Goal: Task Accomplishment & Management: Use online tool/utility

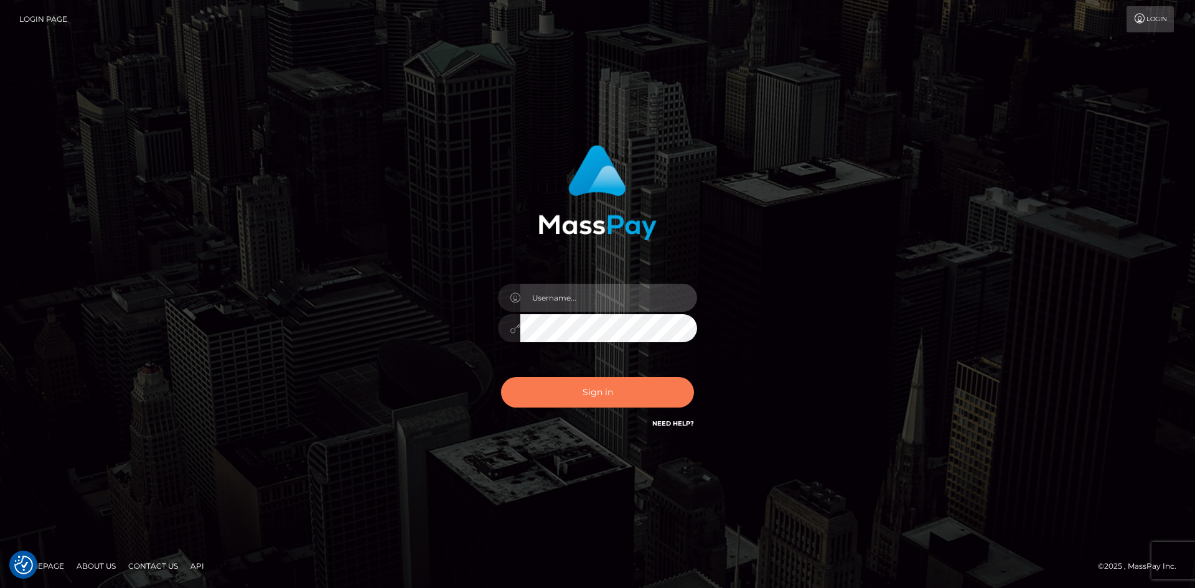
type input "tinan"
click at [598, 407] on button "Sign in" at bounding box center [597, 392] width 193 height 31
type input "tinan"
click at [588, 400] on button "Sign in" at bounding box center [597, 392] width 193 height 31
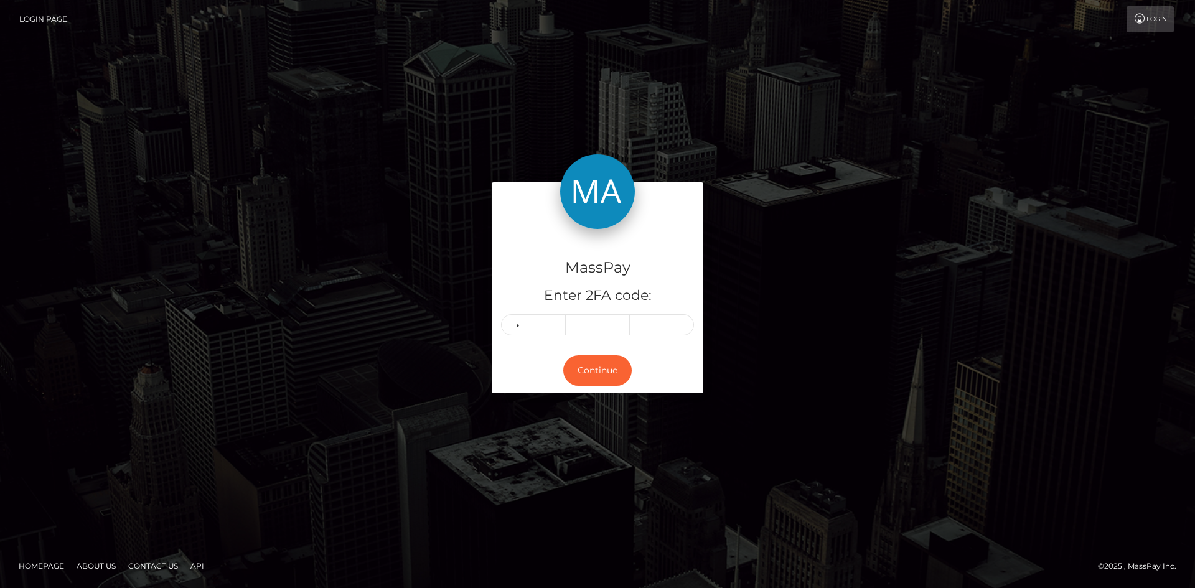
type input "1"
type input "8"
type input "7"
type input "3"
type input "6"
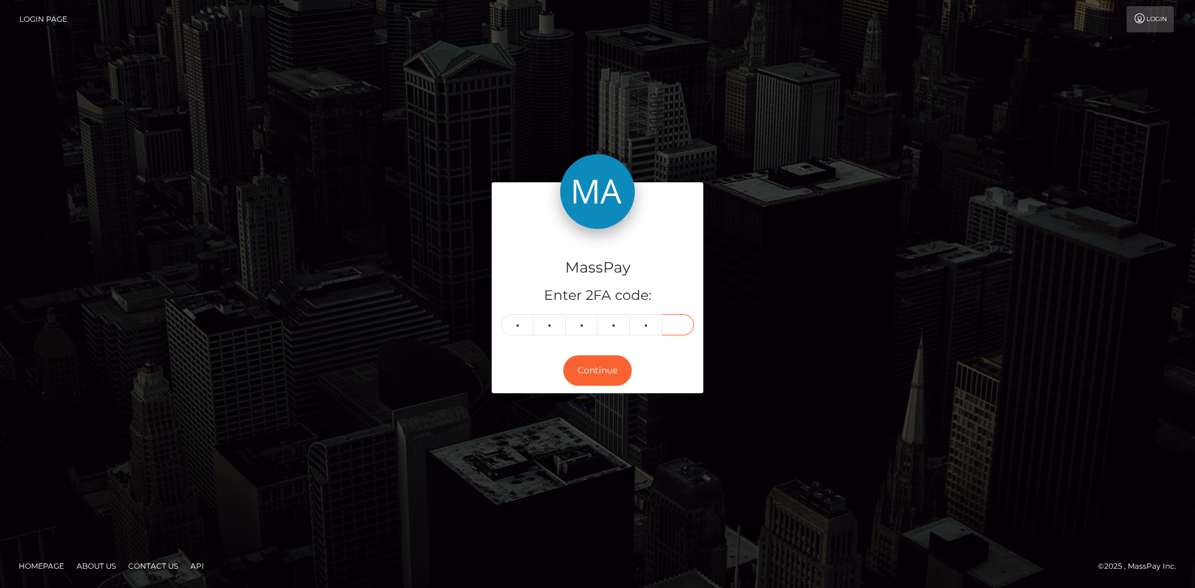
type input "3"
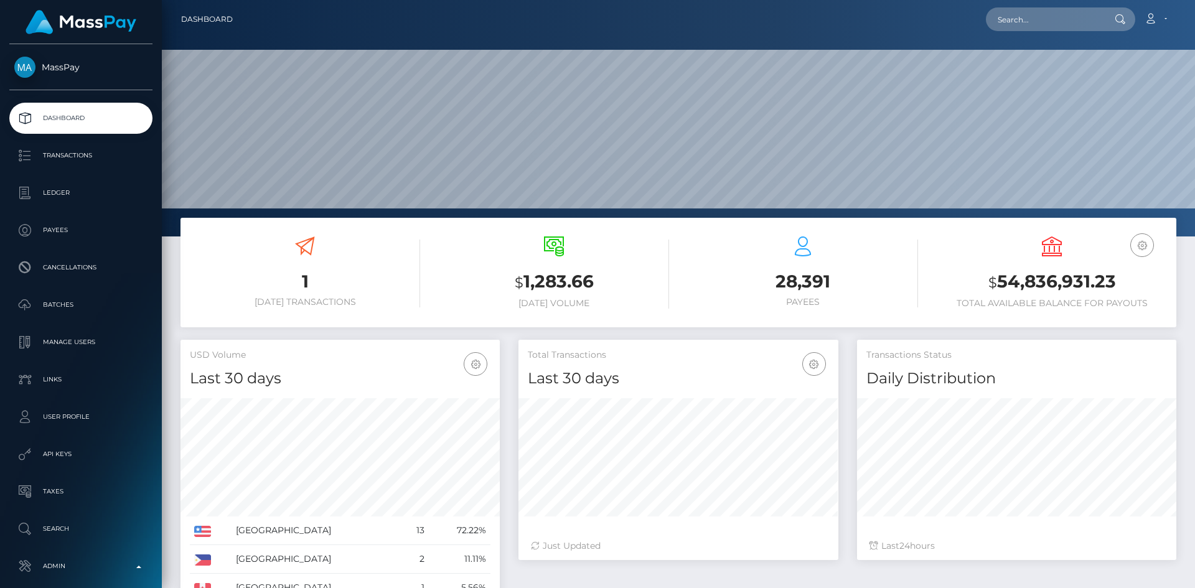
click at [88, 514] on link "Search" at bounding box center [80, 529] width 143 height 31
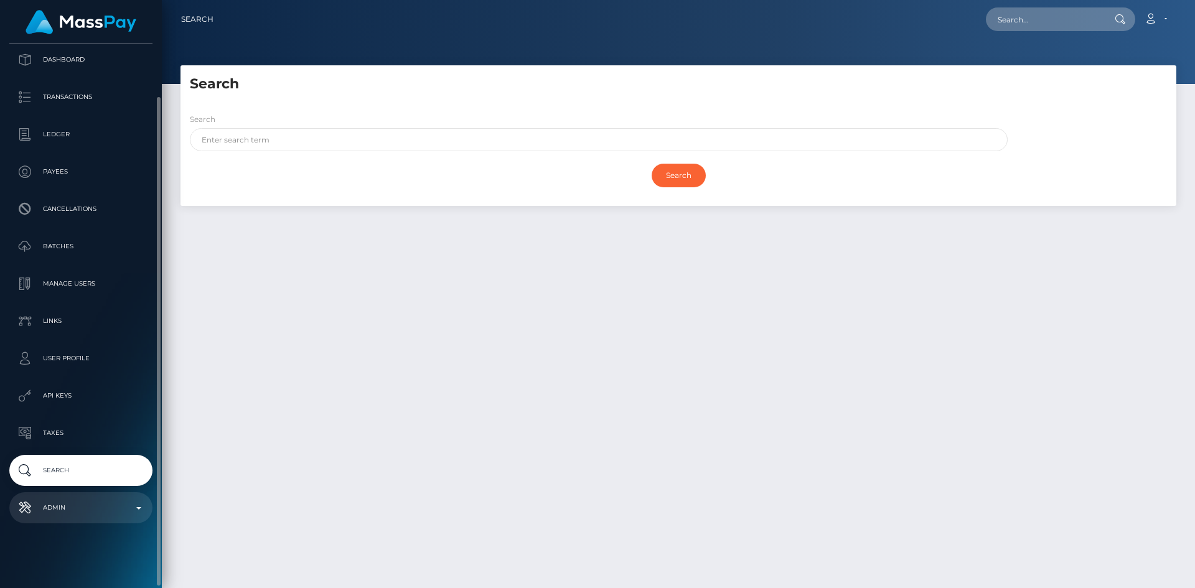
click at [75, 499] on p "Admin" at bounding box center [80, 508] width 133 height 19
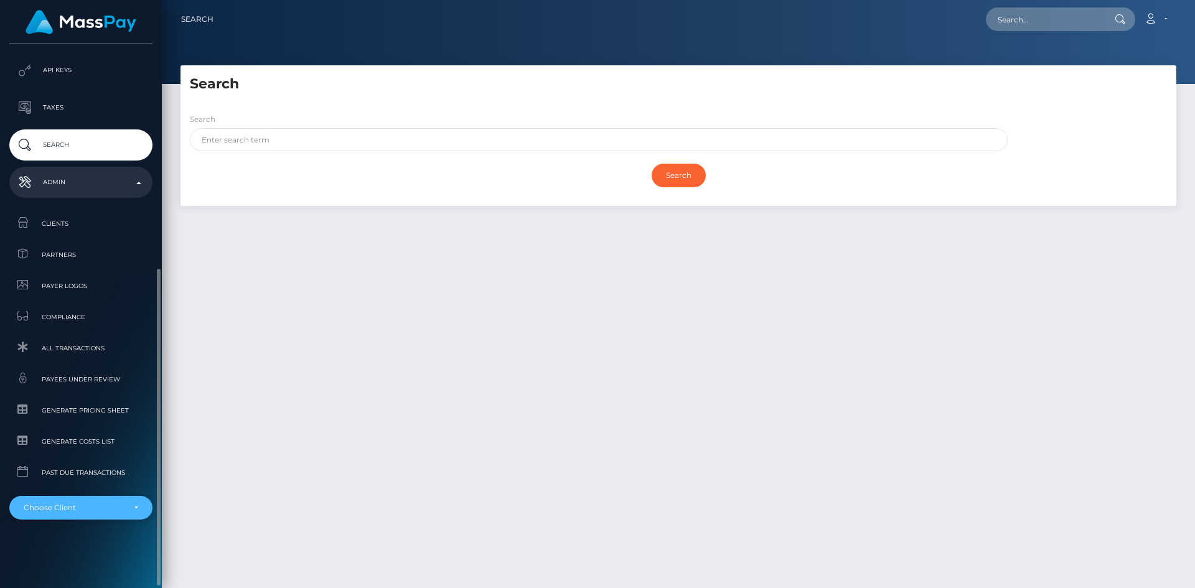
click at [85, 509] on div "Choose Client" at bounding box center [74, 508] width 100 height 10
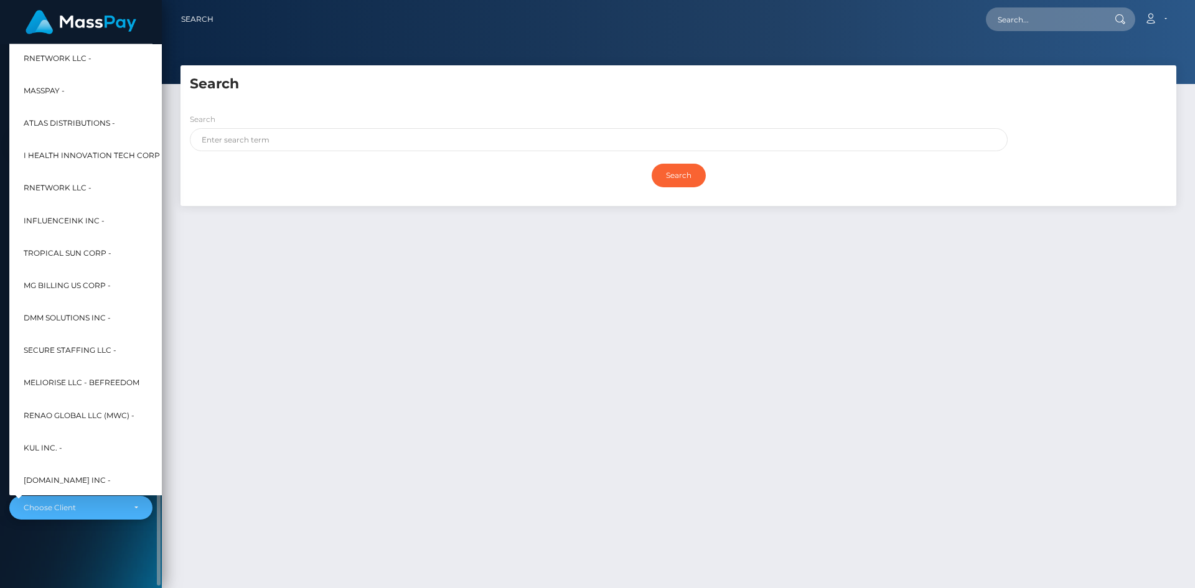
scroll to position [253, 0]
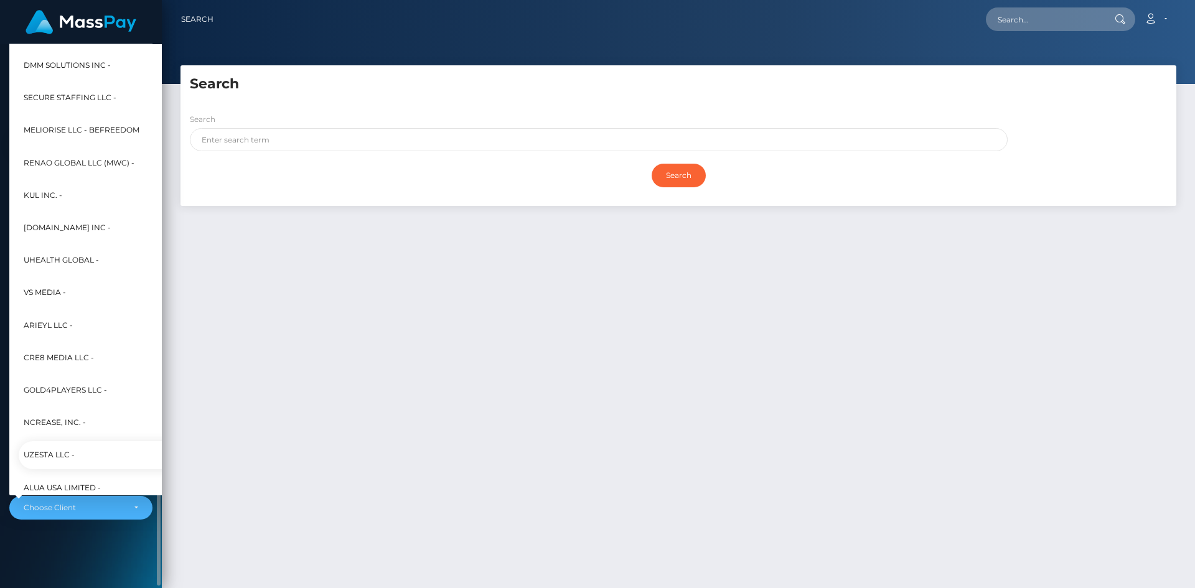
click at [73, 455] on span "UzestA LLC -" at bounding box center [49, 455] width 51 height 16
select select "21"
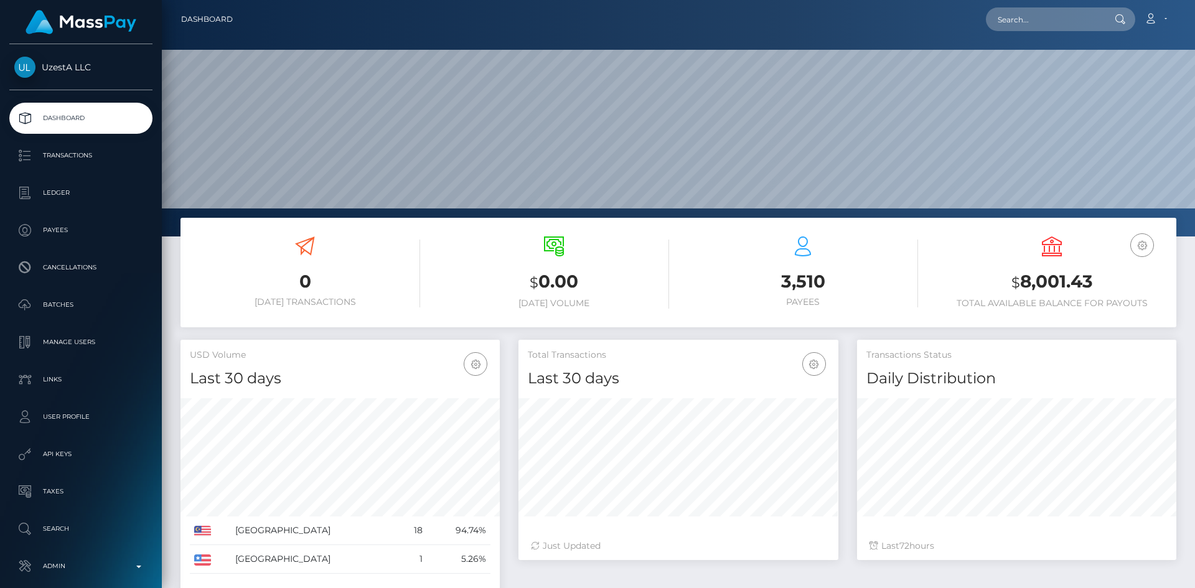
scroll to position [221, 320]
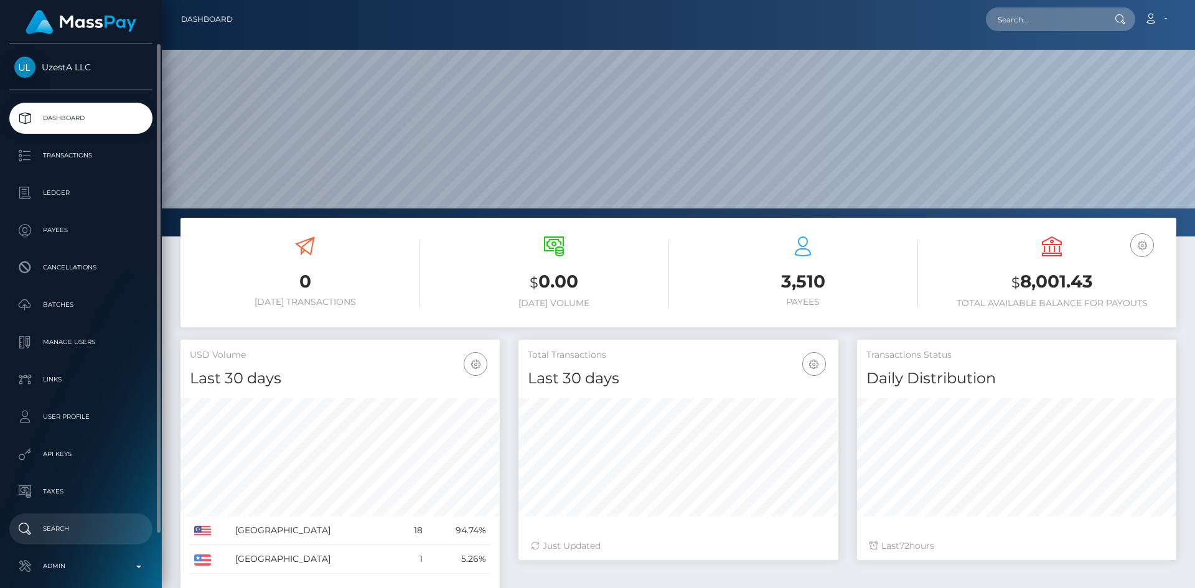
click at [93, 532] on p "Search" at bounding box center [80, 529] width 133 height 19
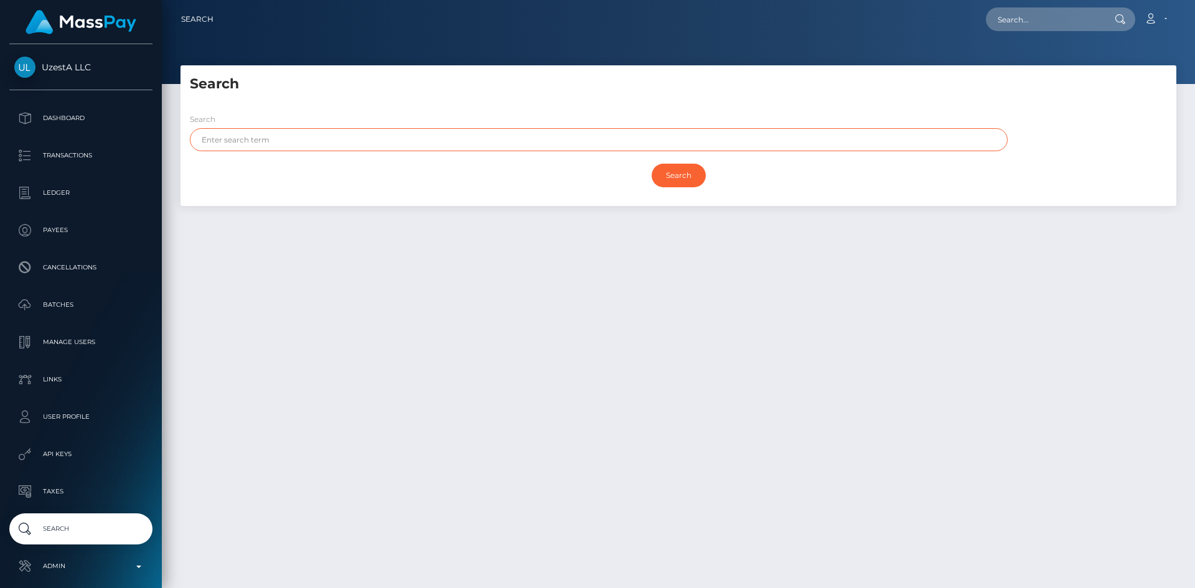
click at [351, 141] on input "text" at bounding box center [599, 139] width 818 height 23
type input "[PERSON_NAME]"
click at [672, 166] on input "Search" at bounding box center [679, 176] width 54 height 24
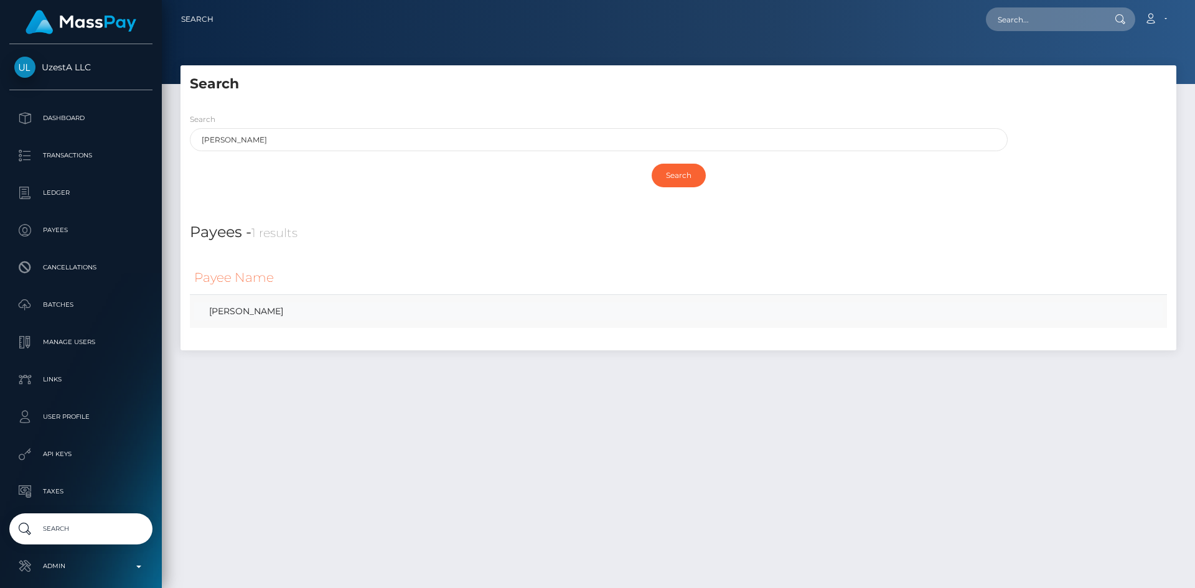
click at [251, 312] on link "[PERSON_NAME]" at bounding box center [678, 312] width 969 height 18
click at [215, 308] on link "[PERSON_NAME]" at bounding box center [678, 312] width 969 height 18
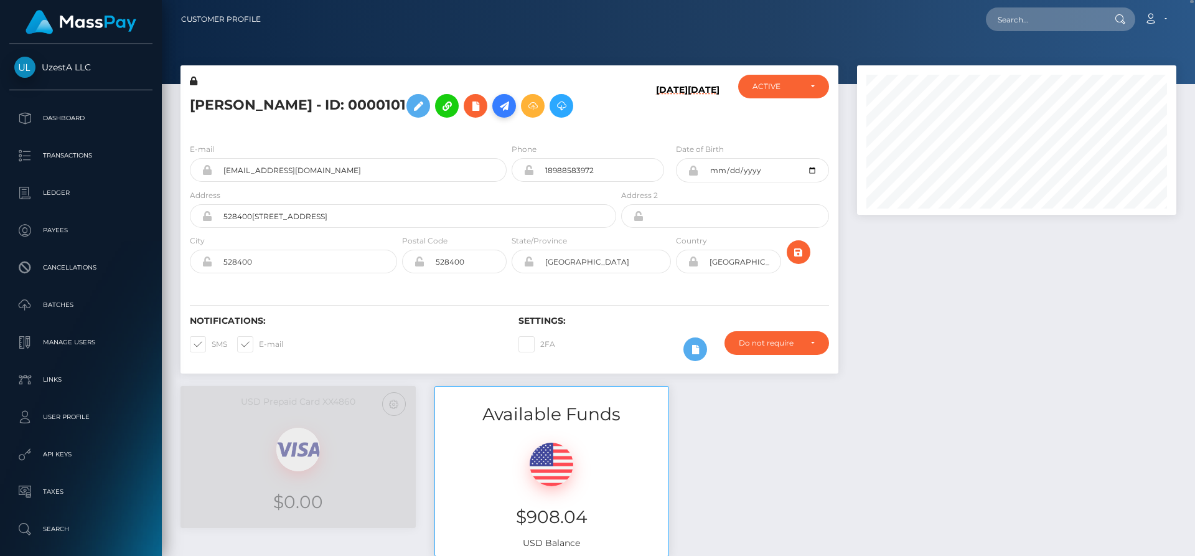
click at [497, 111] on icon at bounding box center [504, 106] width 15 height 16
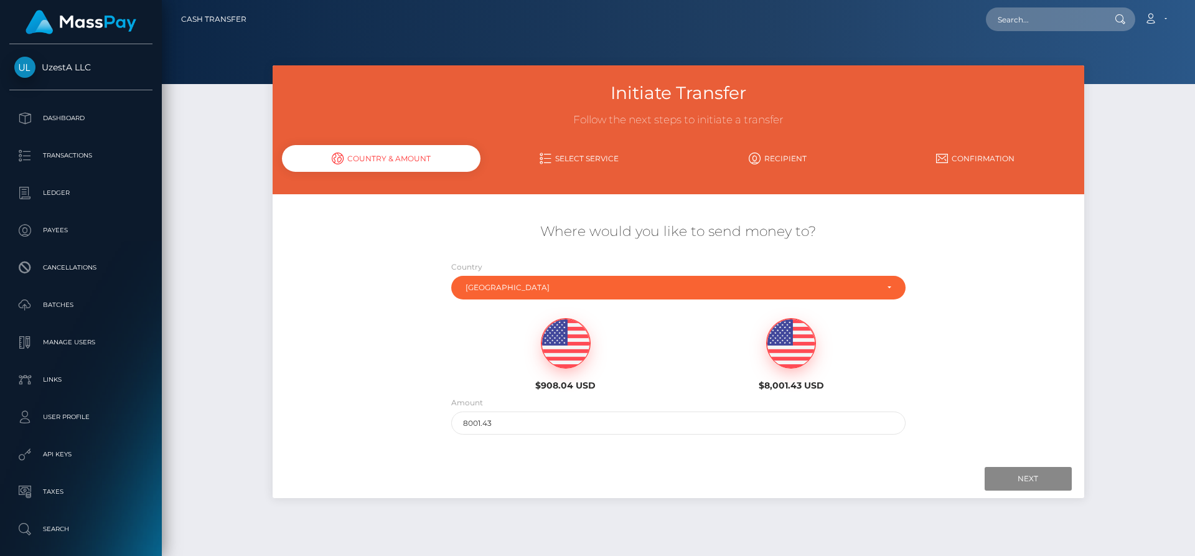
click at [572, 351] on img at bounding box center [566, 344] width 49 height 50
type input "908.04"
click at [1042, 12] on input "text" at bounding box center [1044, 19] width 117 height 24
type input "[EMAIL_ADDRESS][DOMAIN_NAME]"
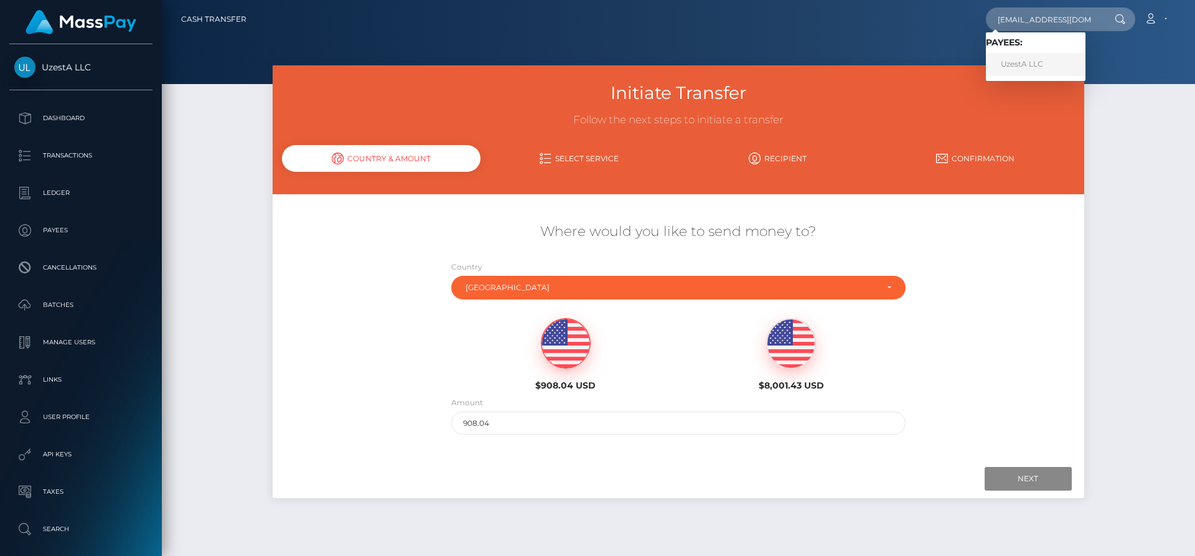
click at [1056, 67] on link "UzestA LLC" at bounding box center [1036, 64] width 100 height 23
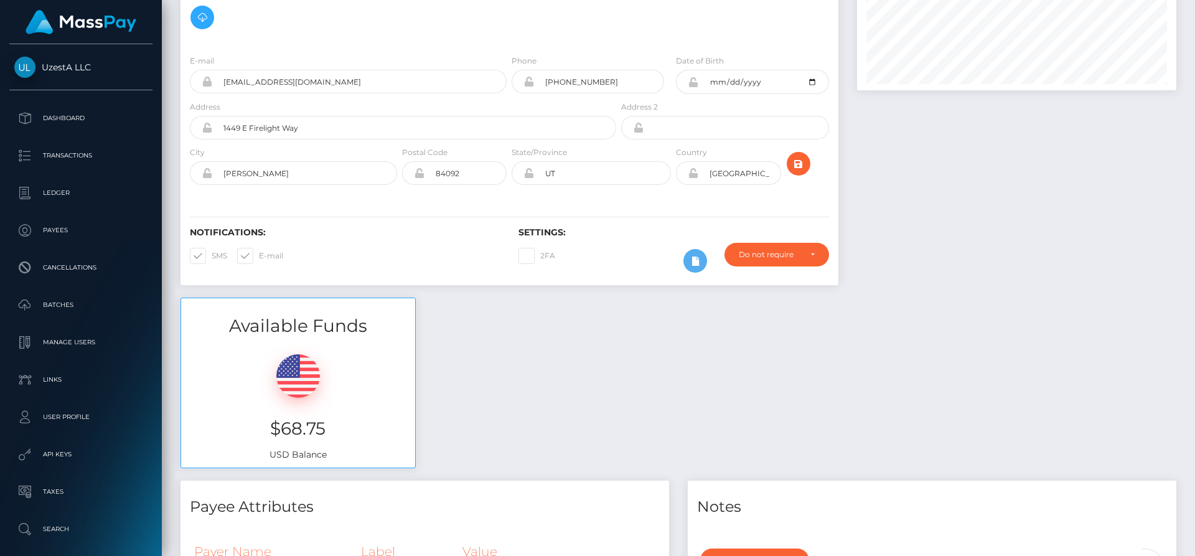
scroll to position [62, 0]
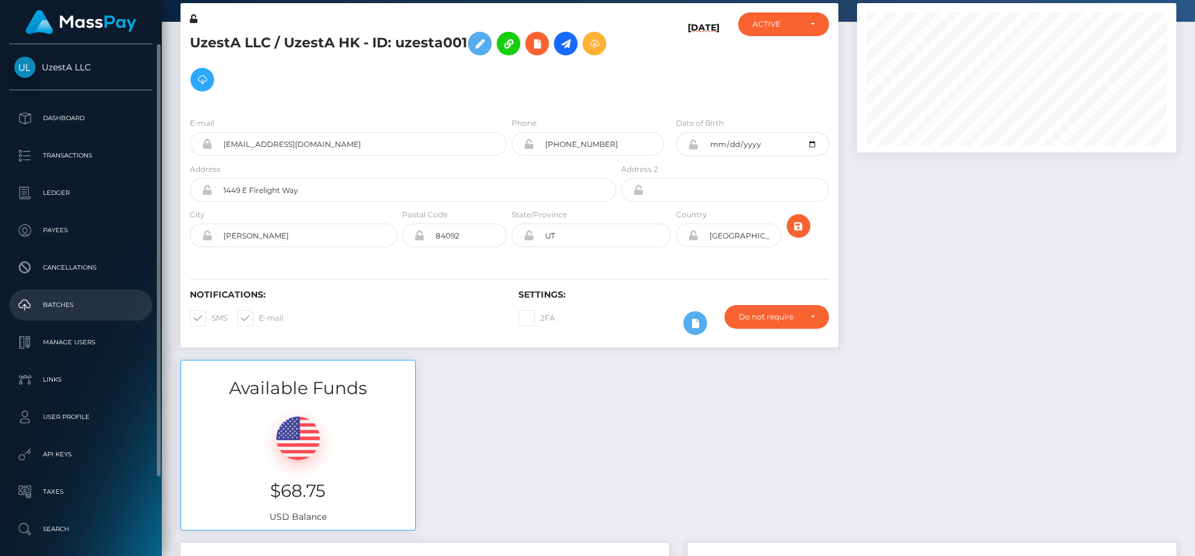
click at [77, 296] on p "Batches" at bounding box center [80, 305] width 133 height 19
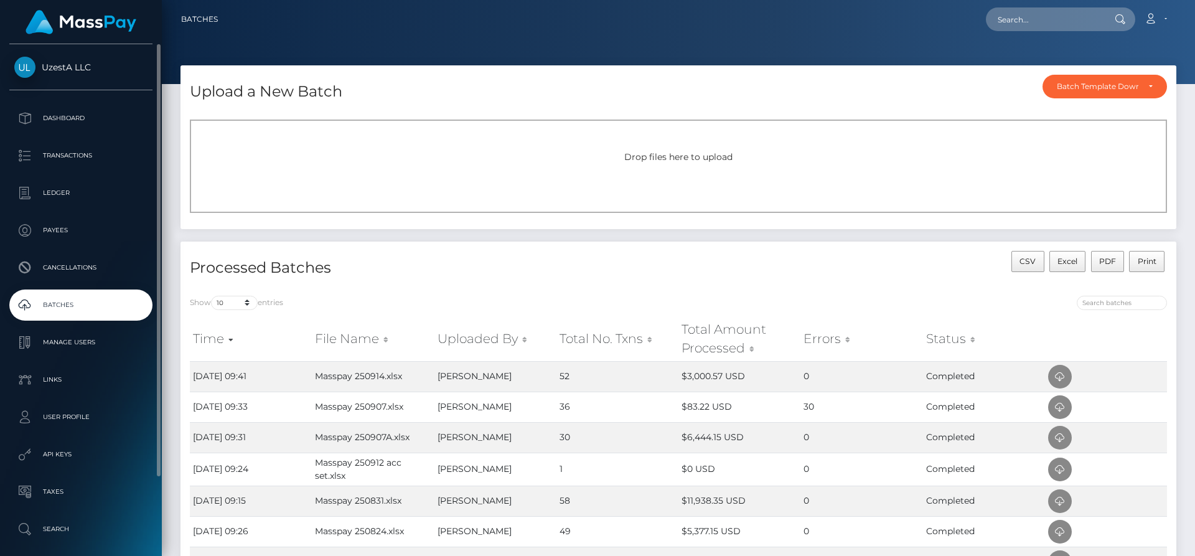
click at [50, 62] on span "UzestA LLC" at bounding box center [80, 67] width 143 height 11
click at [61, 121] on p "Dashboard" at bounding box center [80, 118] width 133 height 19
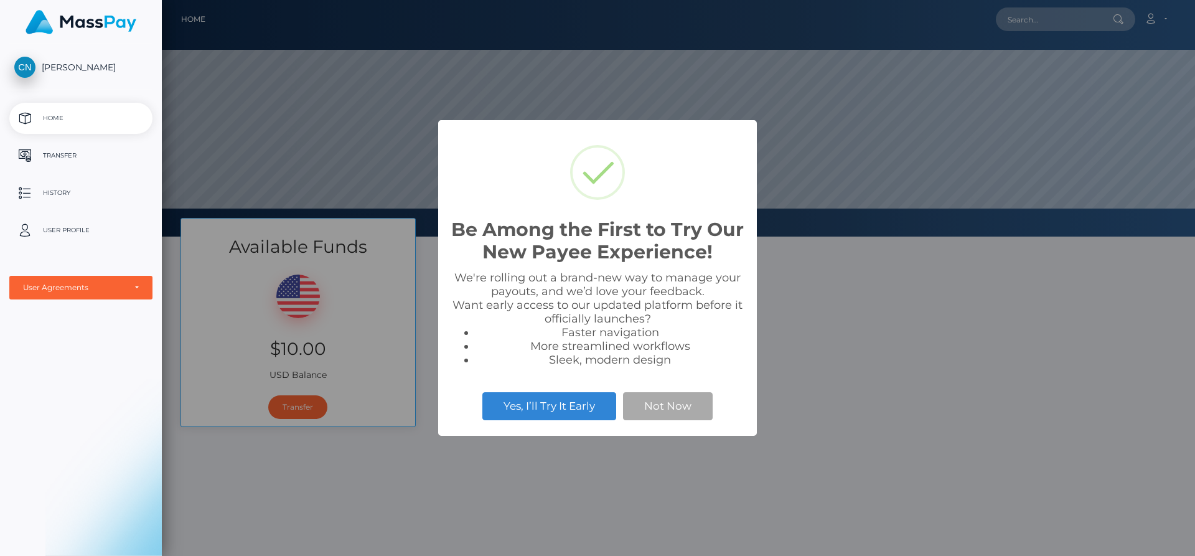
scroll to position [237, 1034]
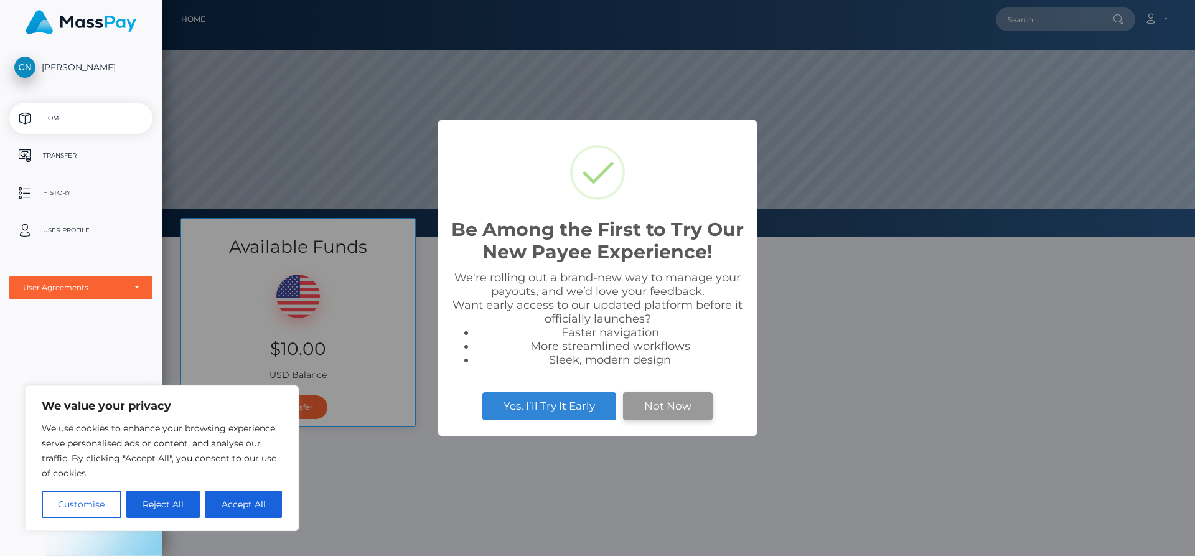
click at [695, 412] on button "Not Now" at bounding box center [668, 405] width 90 height 27
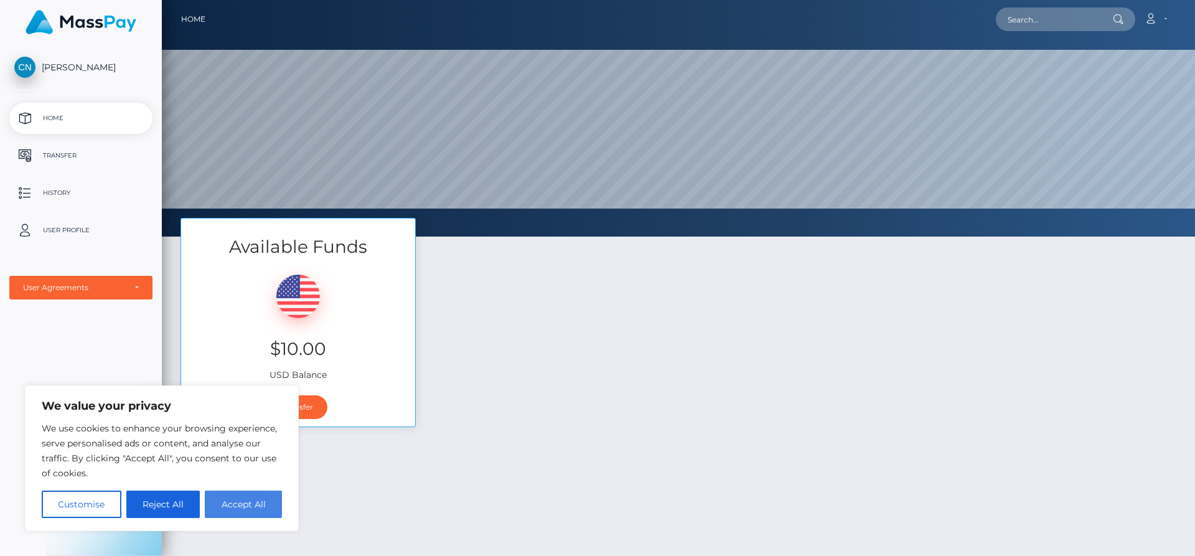
click at [254, 512] on button "Accept All" at bounding box center [243, 504] width 77 height 27
checkbox input "true"
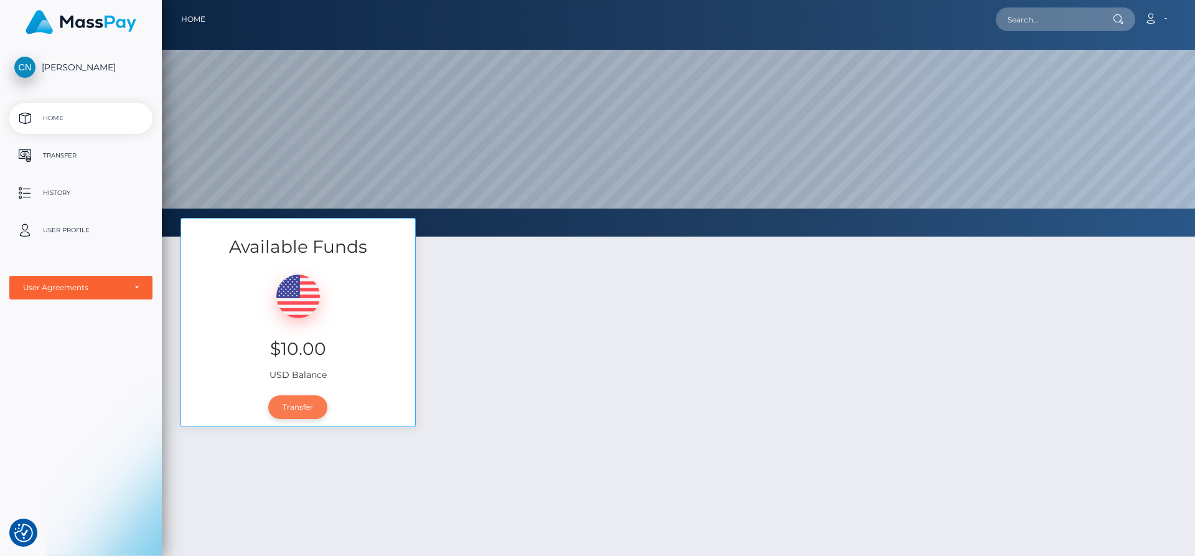
click at [306, 409] on link "Transfer" at bounding box center [297, 407] width 59 height 24
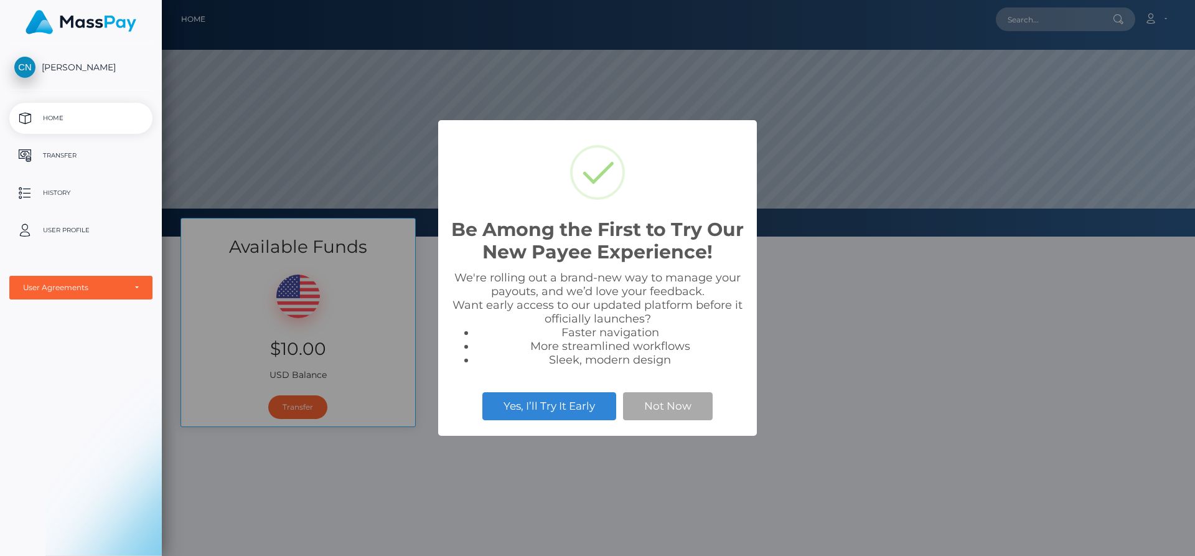
scroll to position [237, 1034]
click at [572, 418] on button "Yes, I’ll Try It Early" at bounding box center [550, 405] width 134 height 27
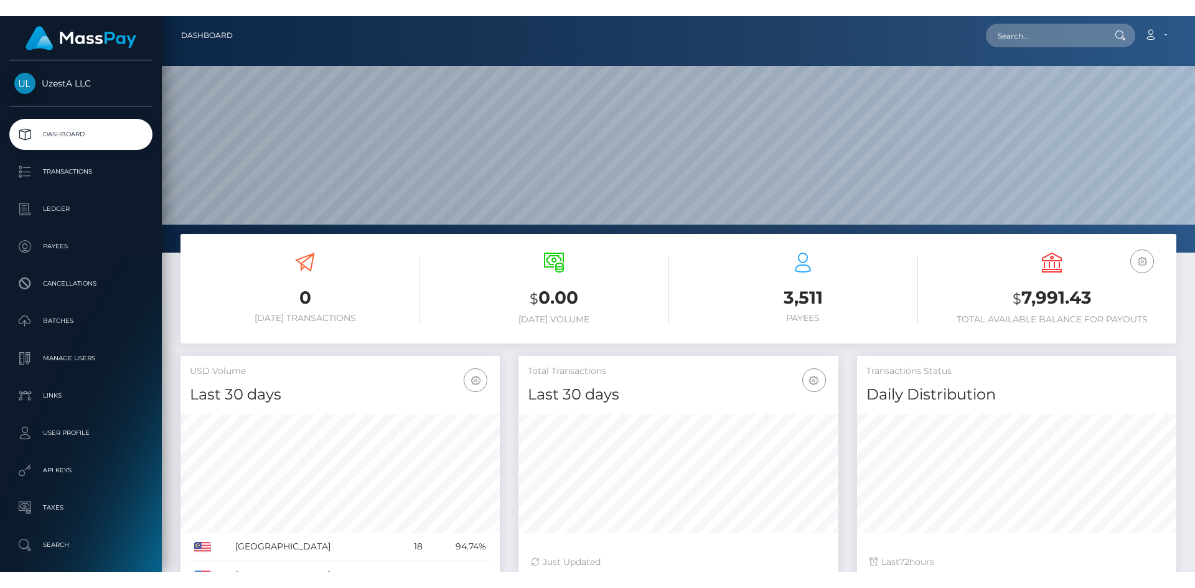
scroll to position [62, 0]
